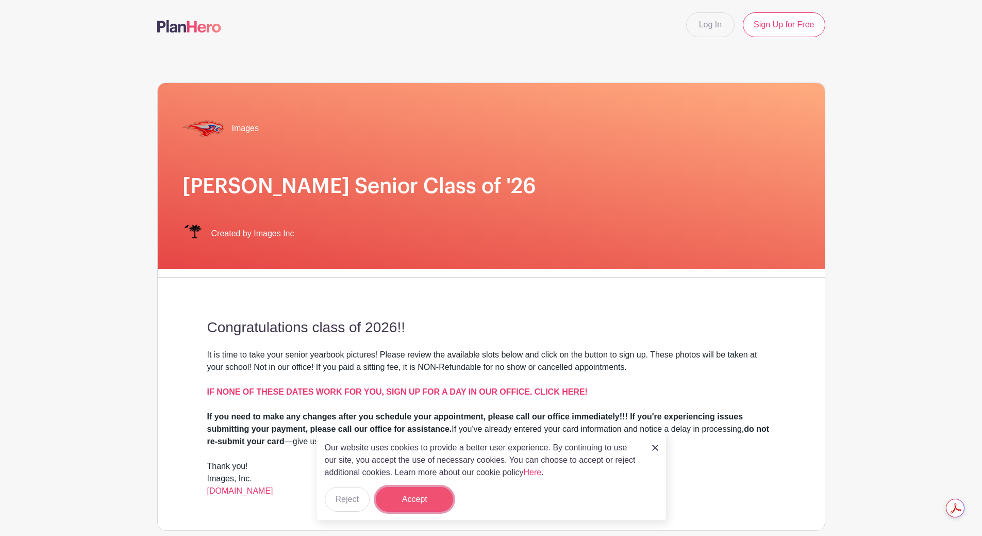
click at [434, 501] on button "Accept" at bounding box center [414, 499] width 77 height 25
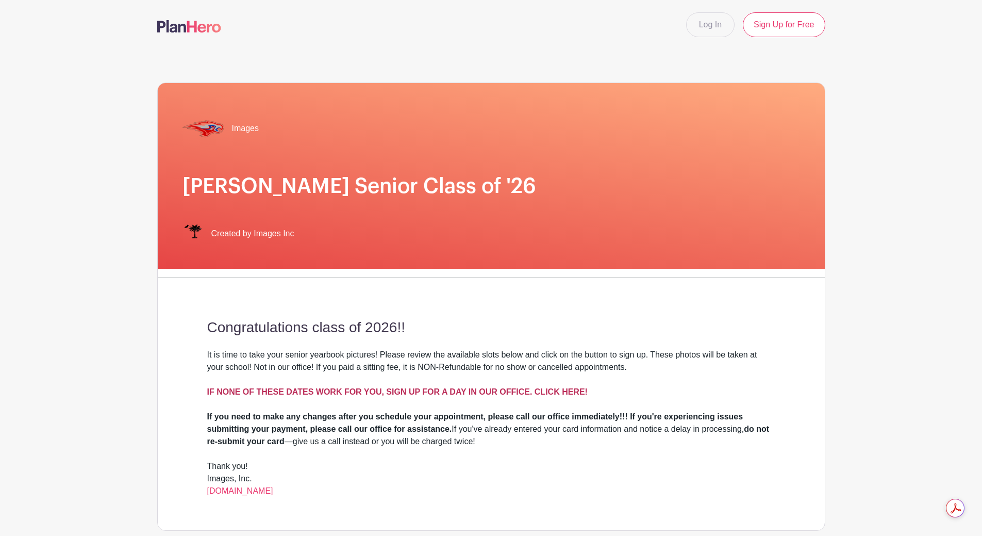
click at [439, 392] on strong "IF NONE OF THESE DATES WORK FOR YOU, SIGN UP FOR A DAY IN OUR OFFICE. CLICK HER…" at bounding box center [397, 391] width 381 height 9
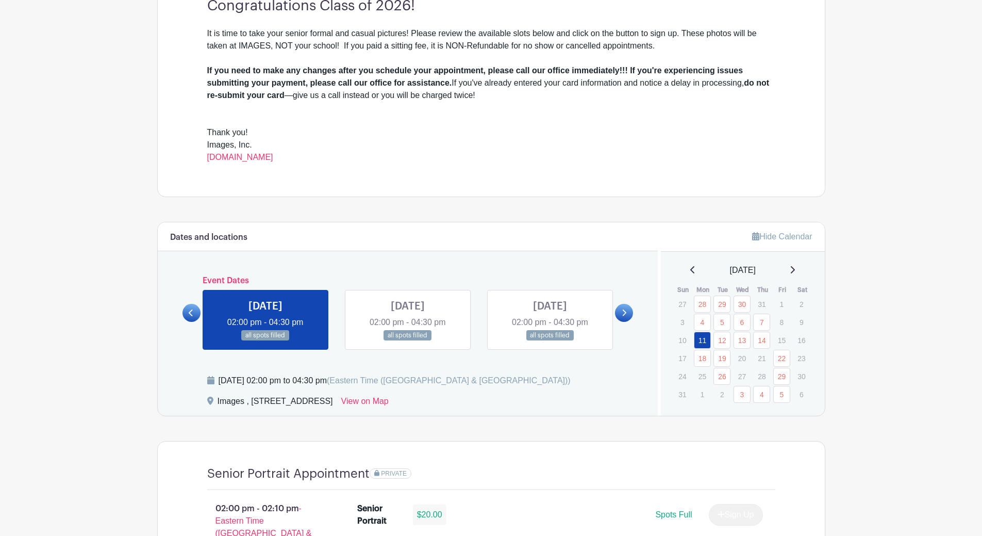
scroll to position [309, 0]
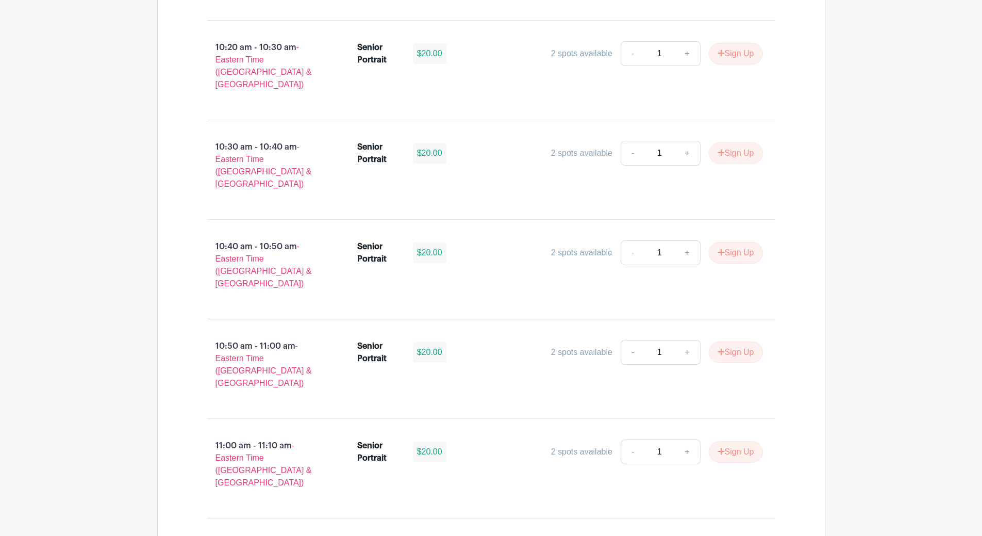
scroll to position [2114, 0]
